Goal: Task Accomplishment & Management: Manage account settings

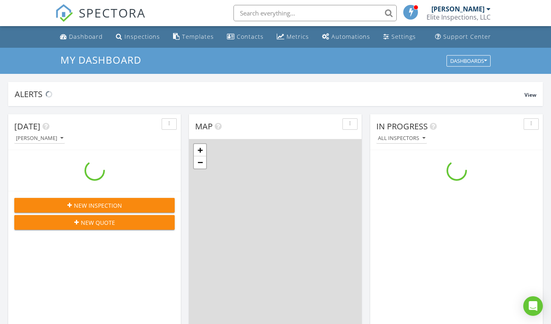
scroll to position [755, 563]
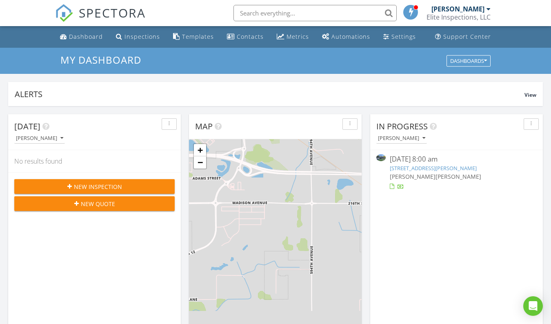
click at [453, 168] on link "106 Tami Ln, Mankato, MN 56001" at bounding box center [432, 167] width 87 height 7
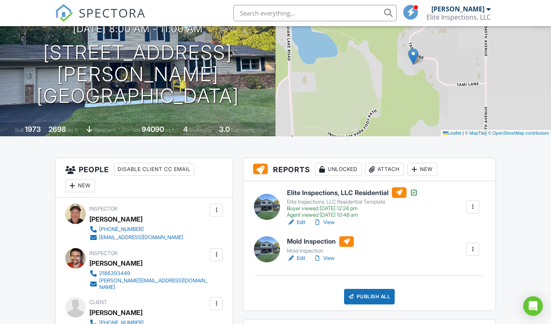
click at [473, 251] on div at bounding box center [472, 249] width 8 height 8
click at [436, 239] on div "Mold Inspection Mold Inspection Edit View Quick Publish Copy Delete" at bounding box center [383, 249] width 202 height 26
click at [302, 258] on link "Edit" at bounding box center [296, 258] width 18 height 8
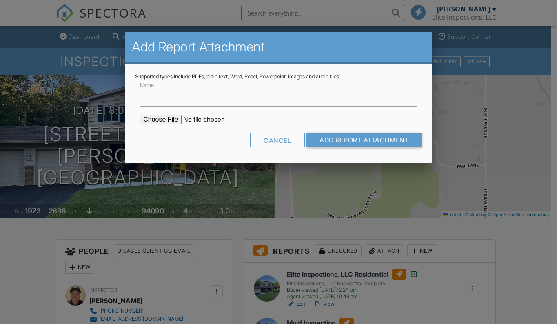
click at [214, 102] on input "Name" at bounding box center [278, 96] width 277 height 20
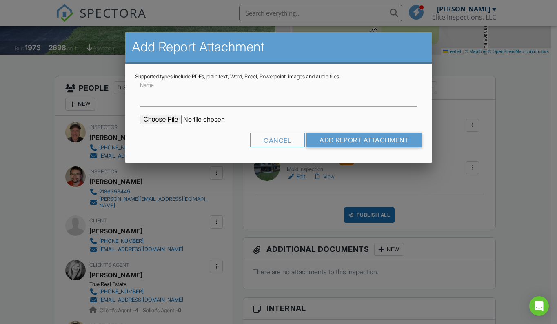
type input "Mold Inspection Report and Information"
click at [158, 122] on input "file" at bounding box center [209, 120] width 139 height 10
type input "C:\fakepath\Mold Sample Lab Results.pdf"
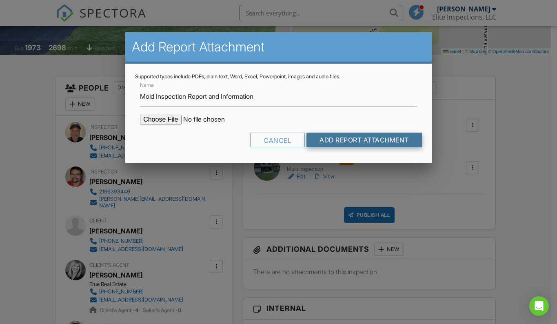
click at [365, 142] on input "Add Report Attachment" at bounding box center [363, 140] width 115 height 15
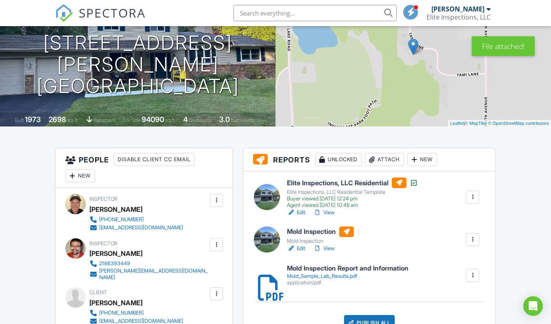
scroll to position [163, 0]
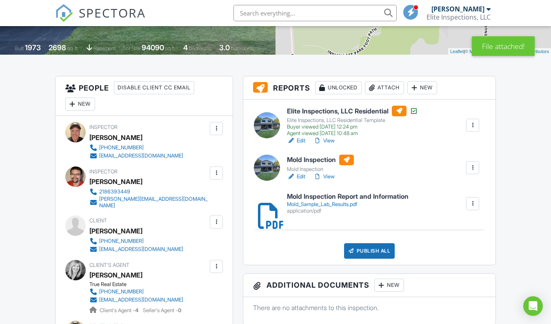
click at [343, 204] on div "Mold_Sample_Lab_Results.pdf" at bounding box center [348, 204] width 122 height 7
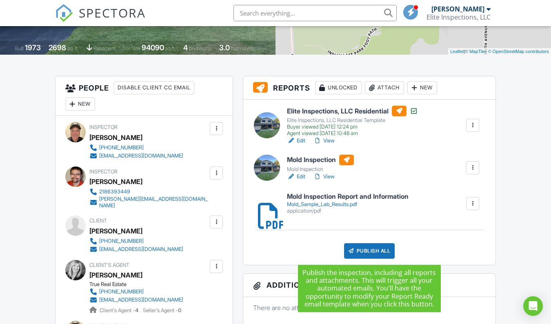
click at [375, 250] on div "Publish All" at bounding box center [369, 250] width 51 height 15
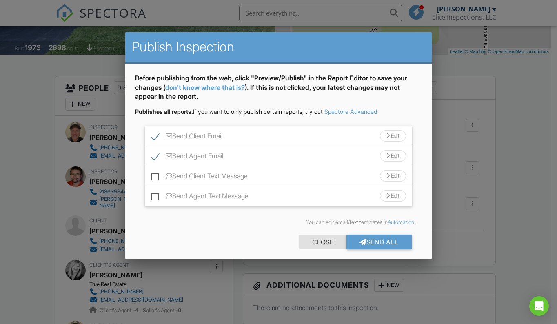
click at [312, 241] on div "Close" at bounding box center [322, 242] width 47 height 15
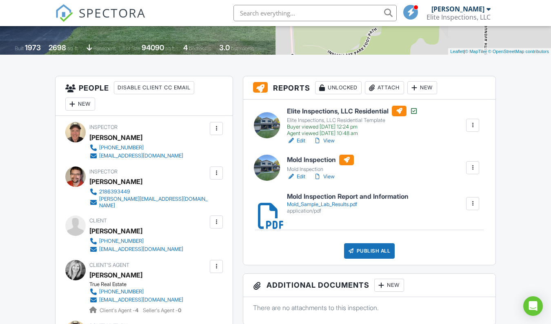
click at [331, 176] on link "View" at bounding box center [323, 177] width 21 height 8
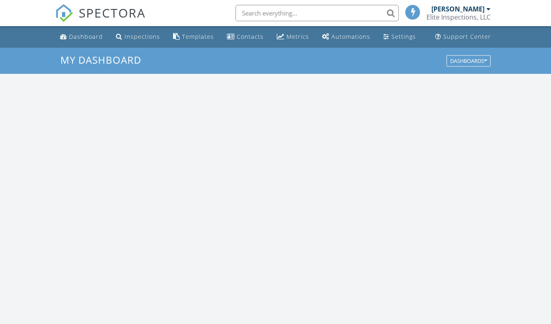
scroll to position [755, 563]
